Goal: Task Accomplishment & Management: Use online tool/utility

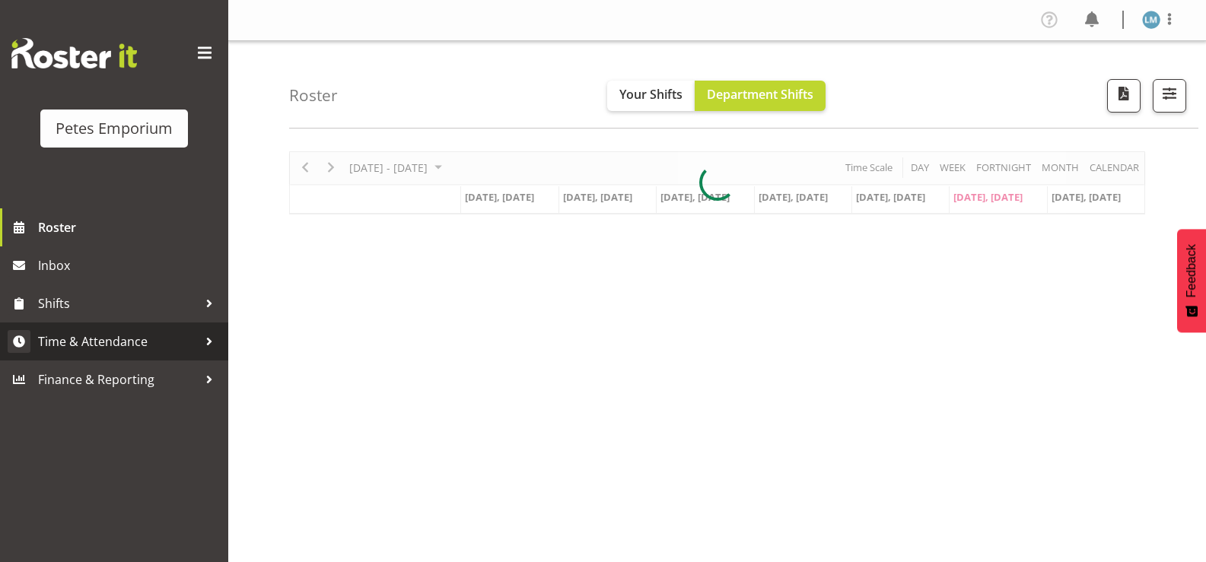
click at [134, 338] on span "Time & Attendance" at bounding box center [118, 341] width 160 height 23
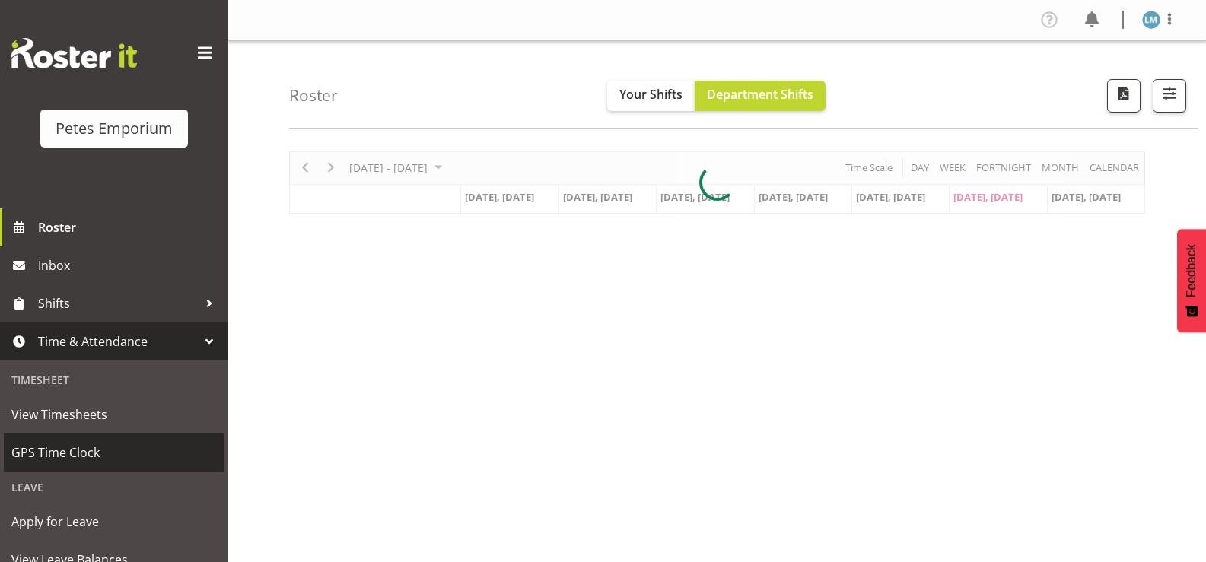
click at [120, 456] on span "GPS Time Clock" at bounding box center [114, 452] width 206 height 23
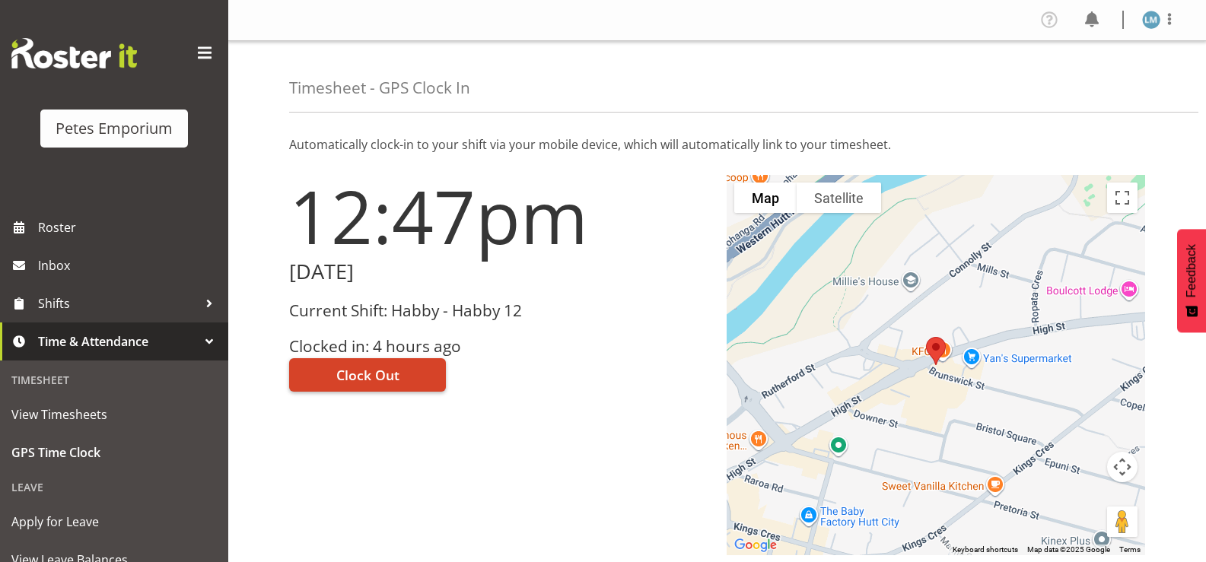
click at [405, 368] on button "Clock Out" at bounding box center [367, 374] width 157 height 33
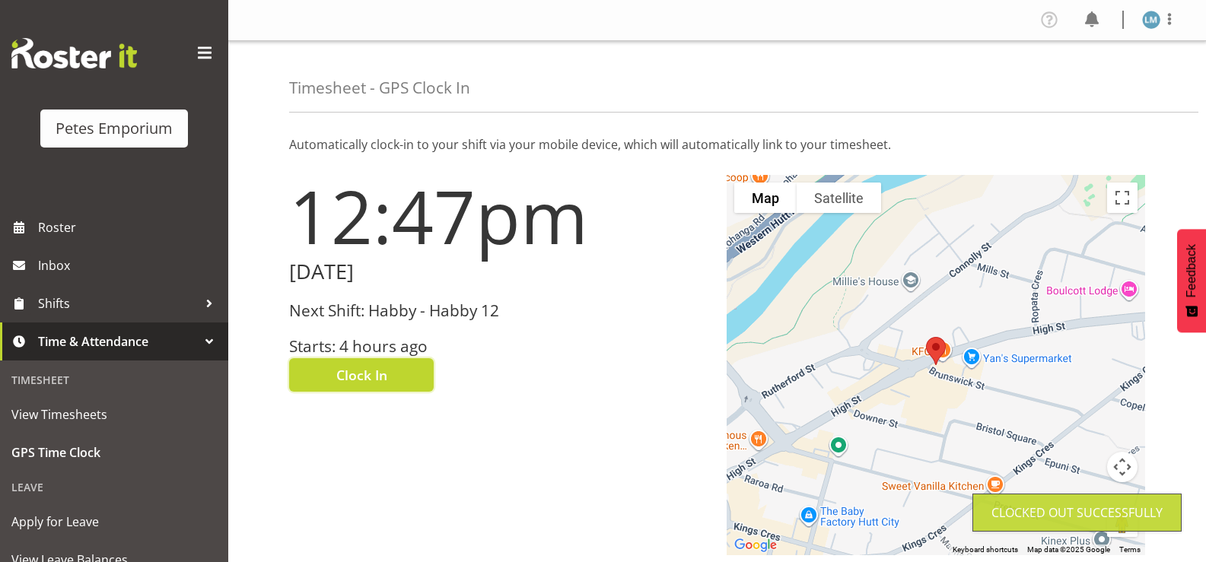
click at [1153, 18] on img at bounding box center [1151, 20] width 18 height 18
click at [1095, 81] on link "Log Out" at bounding box center [1106, 79] width 146 height 27
